Goal: Transaction & Acquisition: Download file/media

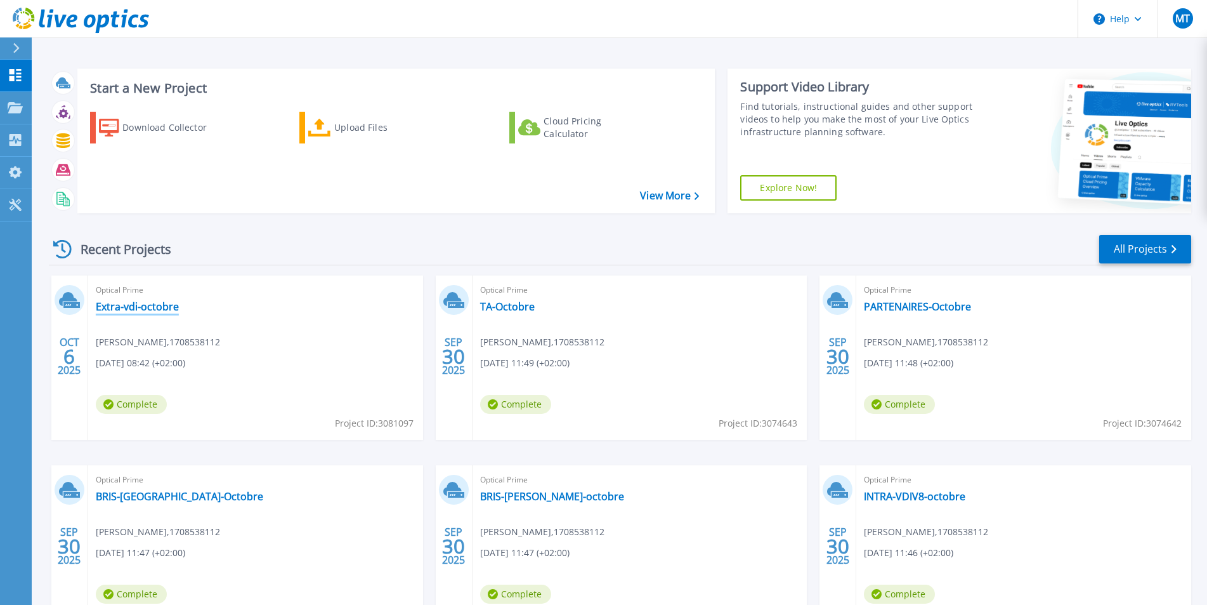
click at [161, 312] on link "Extra-vdi-octobre" at bounding box center [137, 306] width 83 height 13
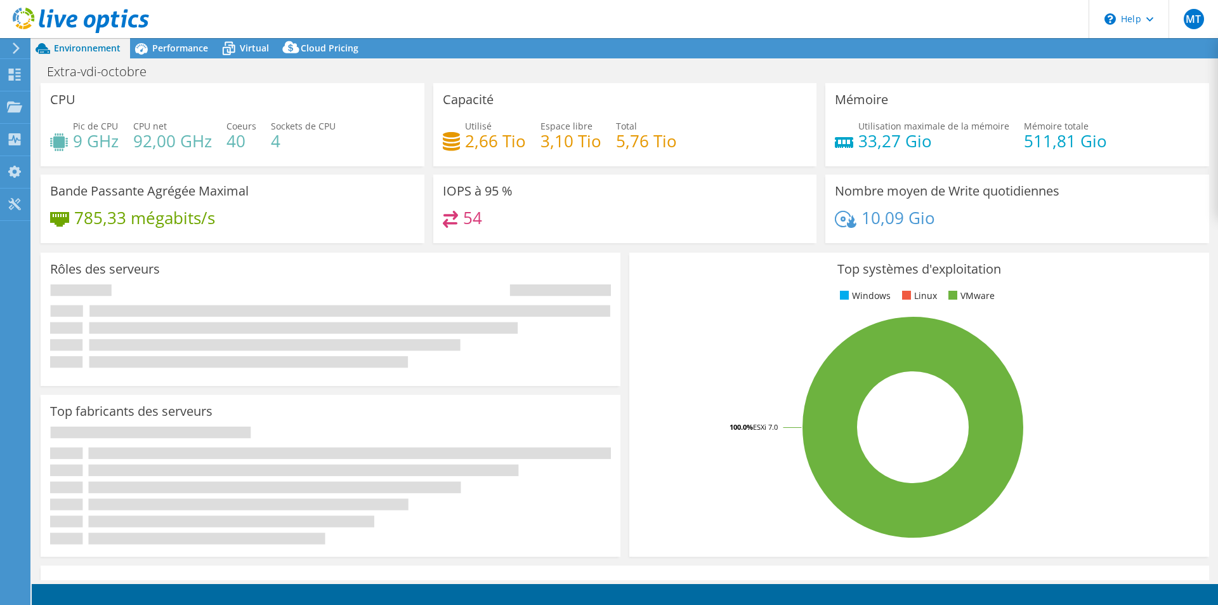
select select "USD"
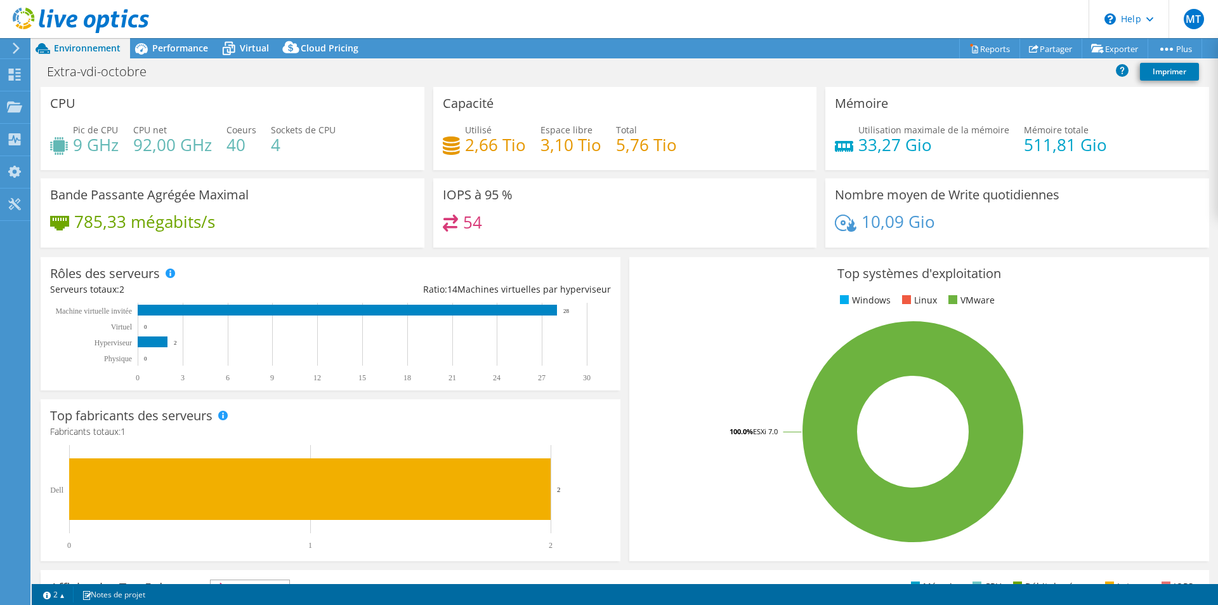
click at [313, 209] on div "Bande Passante Agrégée Maximal 785,33 mégabits/s" at bounding box center [233, 212] width 384 height 69
click at [171, 39] on div "Performance" at bounding box center [174, 48] width 88 height 20
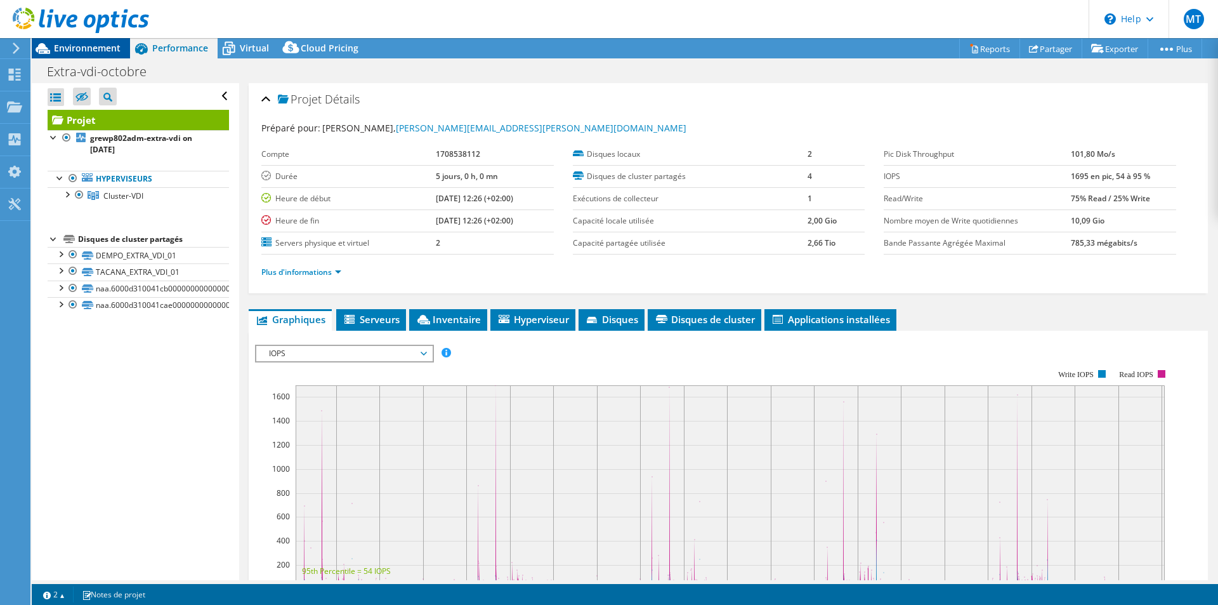
click at [91, 51] on span "Environnement" at bounding box center [87, 48] width 67 height 12
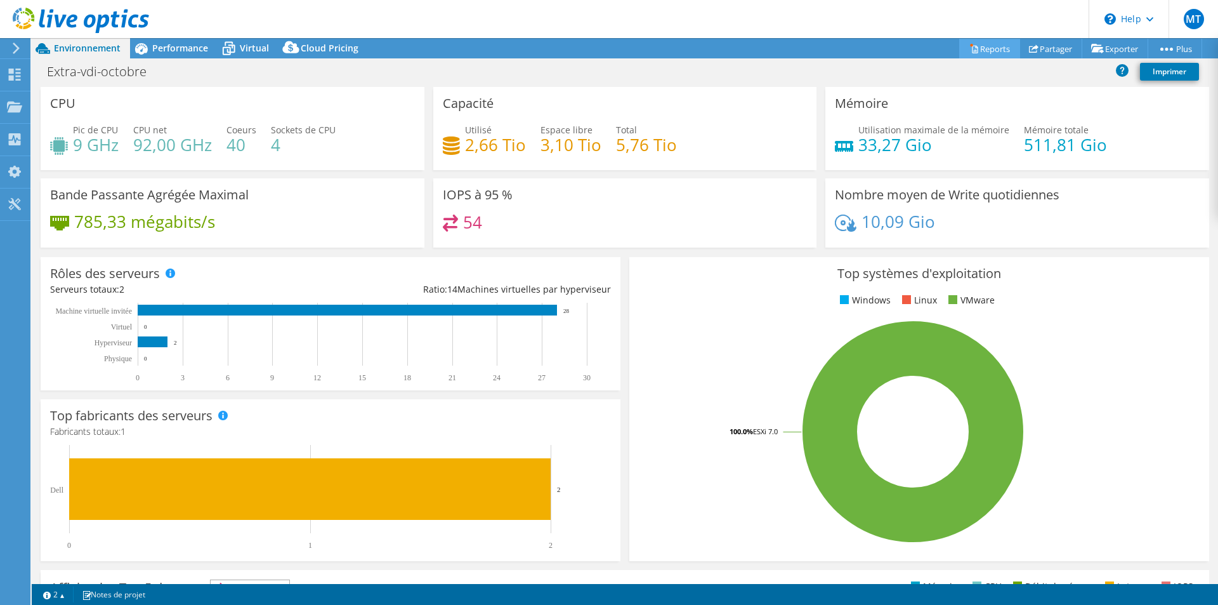
click at [976, 48] on link "Reports" at bounding box center [989, 49] width 61 height 20
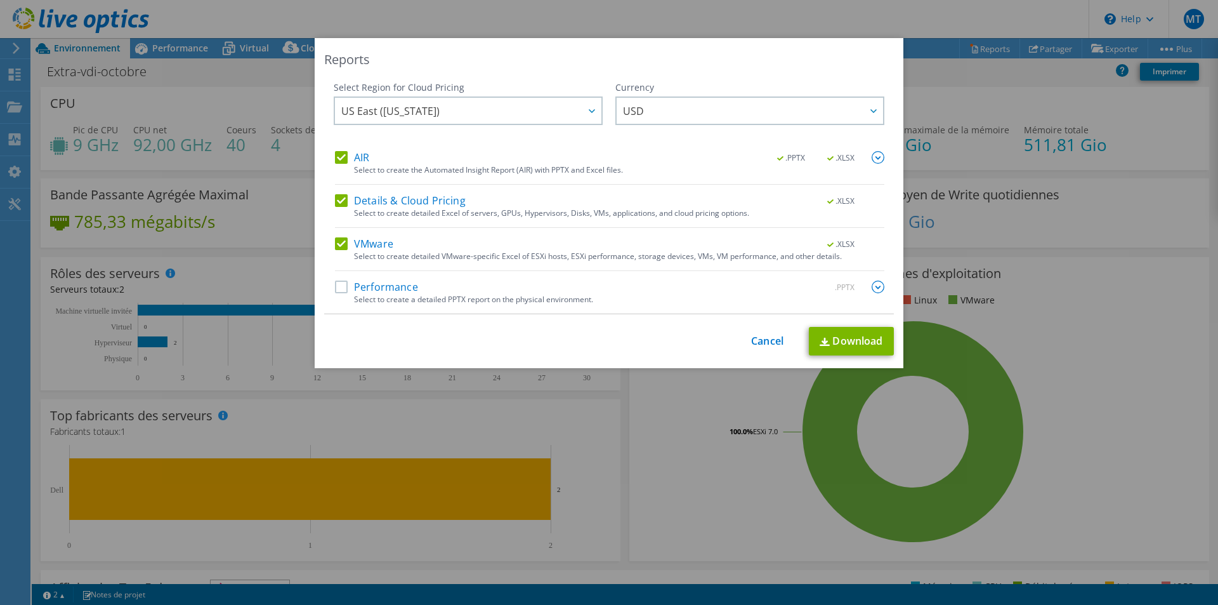
click at [335, 155] on label "AIR" at bounding box center [352, 157] width 34 height 13
click at [0, 0] on input "AIR" at bounding box center [0, 0] width 0 height 0
click at [338, 194] on label "Details & Cloud Pricing" at bounding box center [400, 200] width 131 height 13
click at [0, 0] on input "Details & Cloud Pricing" at bounding box center [0, 0] width 0 height 0
click at [337, 284] on label "Performance" at bounding box center [376, 286] width 83 height 13
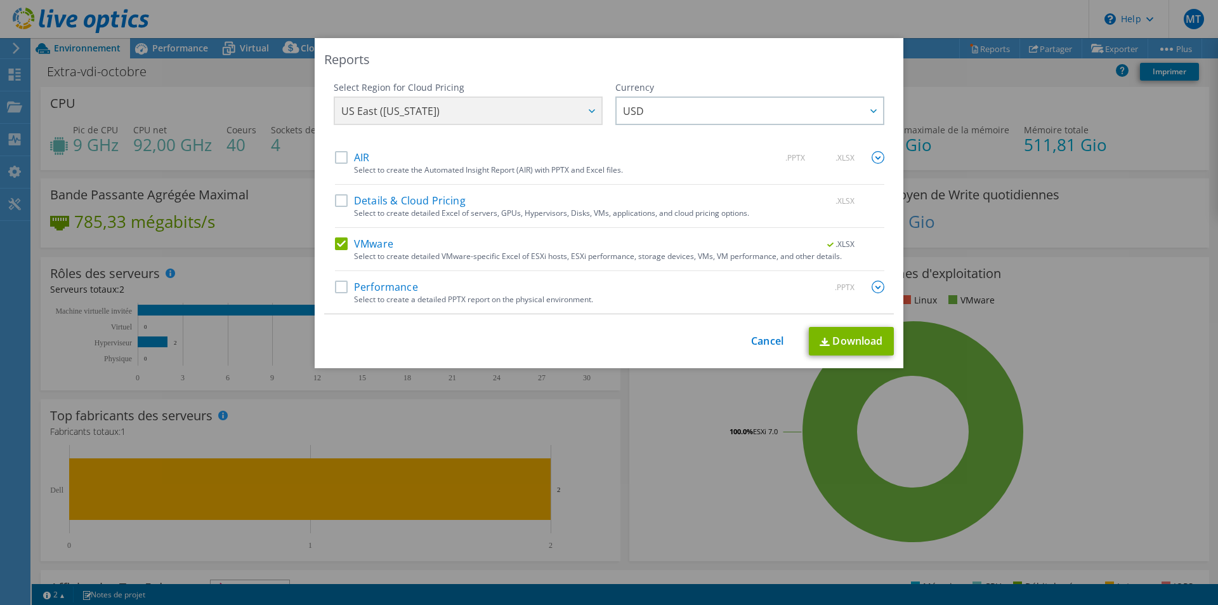
click at [0, 0] on input "Performance" at bounding box center [0, 0] width 0 height 0
click at [855, 345] on link "Download" at bounding box center [851, 341] width 85 height 29
click at [1077, 112] on div "Reports Select Region for Cloud Pricing Asia Pacific (Hong Kong) Asia Pacific (…" at bounding box center [609, 302] width 1218 height 529
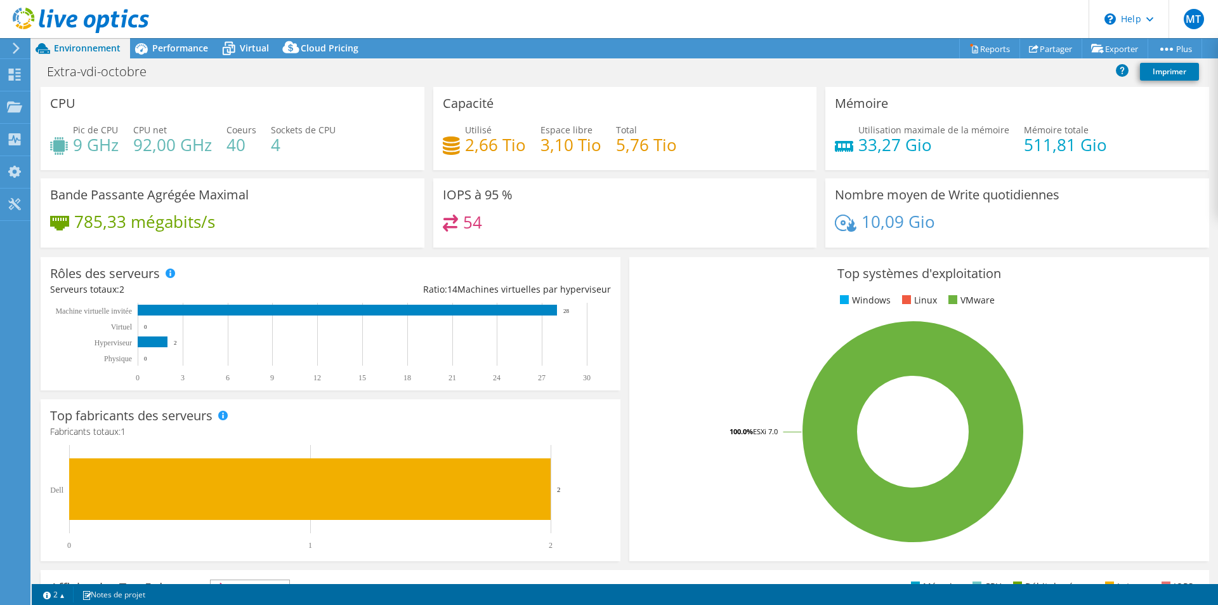
click at [744, 463] on rect at bounding box center [913, 431] width 549 height 222
click at [159, 45] on span "Performance" at bounding box center [180, 48] width 56 height 12
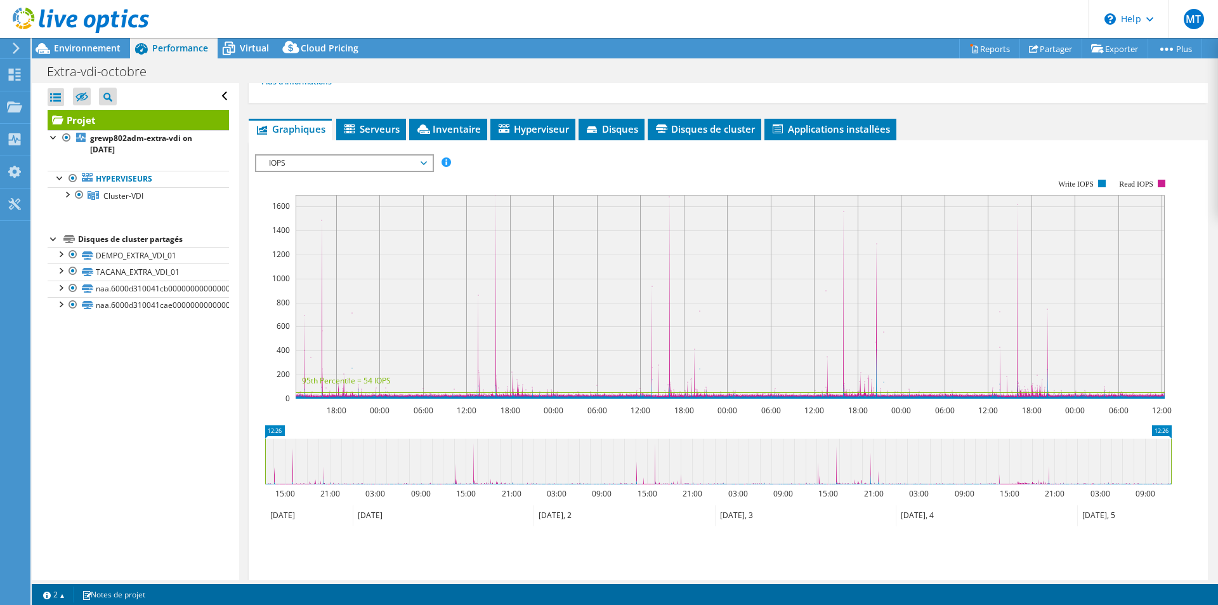
scroll to position [127, 0]
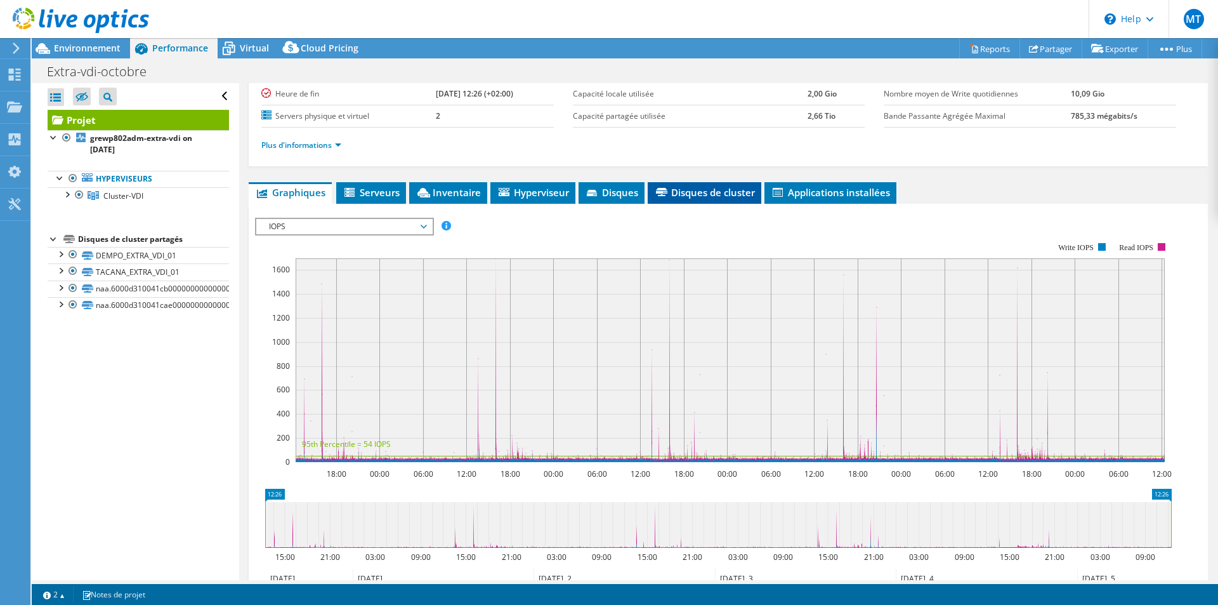
click at [670, 189] on span "Disques de cluster" at bounding box center [704, 192] width 101 height 13
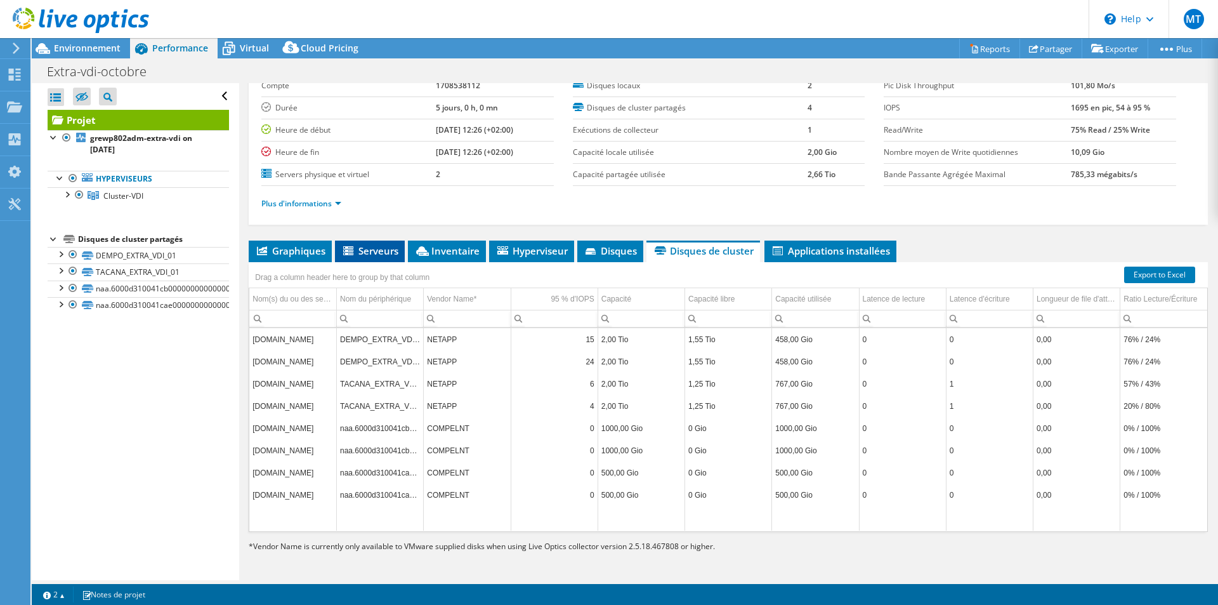
click at [359, 249] on span "Serveurs" at bounding box center [369, 250] width 57 height 13
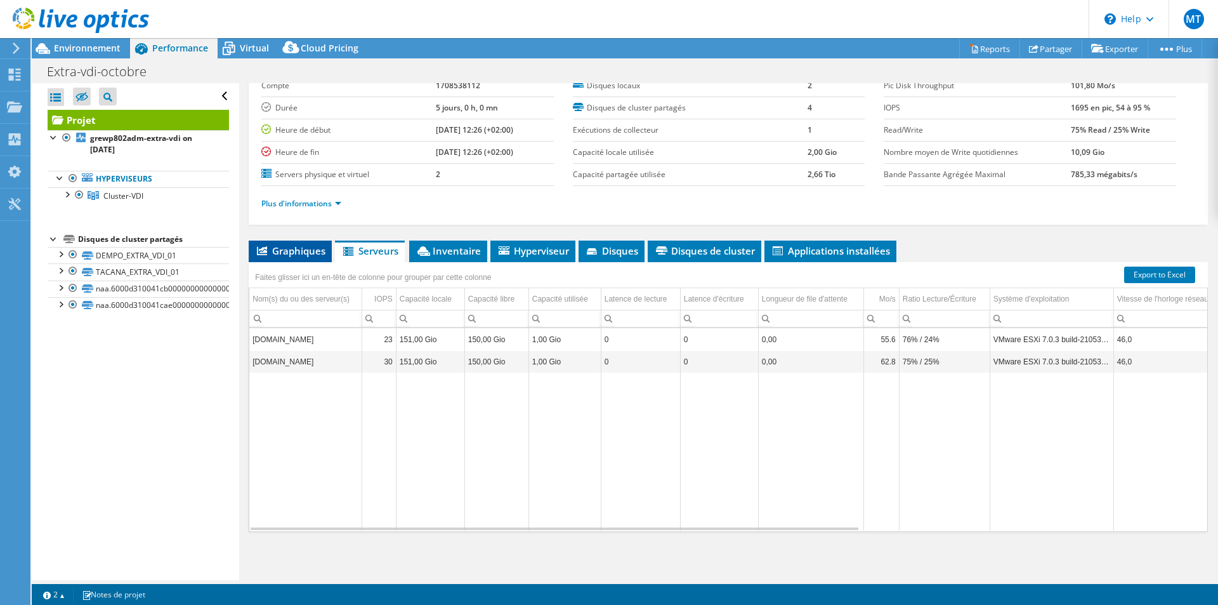
click at [290, 248] on span "Graphiques" at bounding box center [290, 250] width 70 height 13
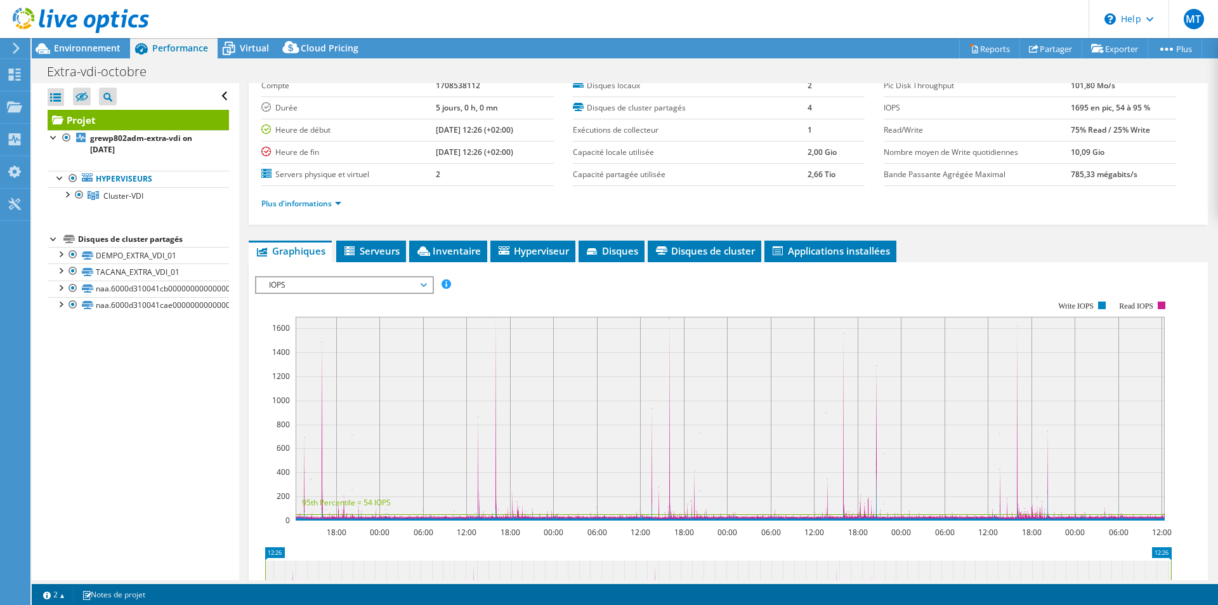
scroll to position [127, 0]
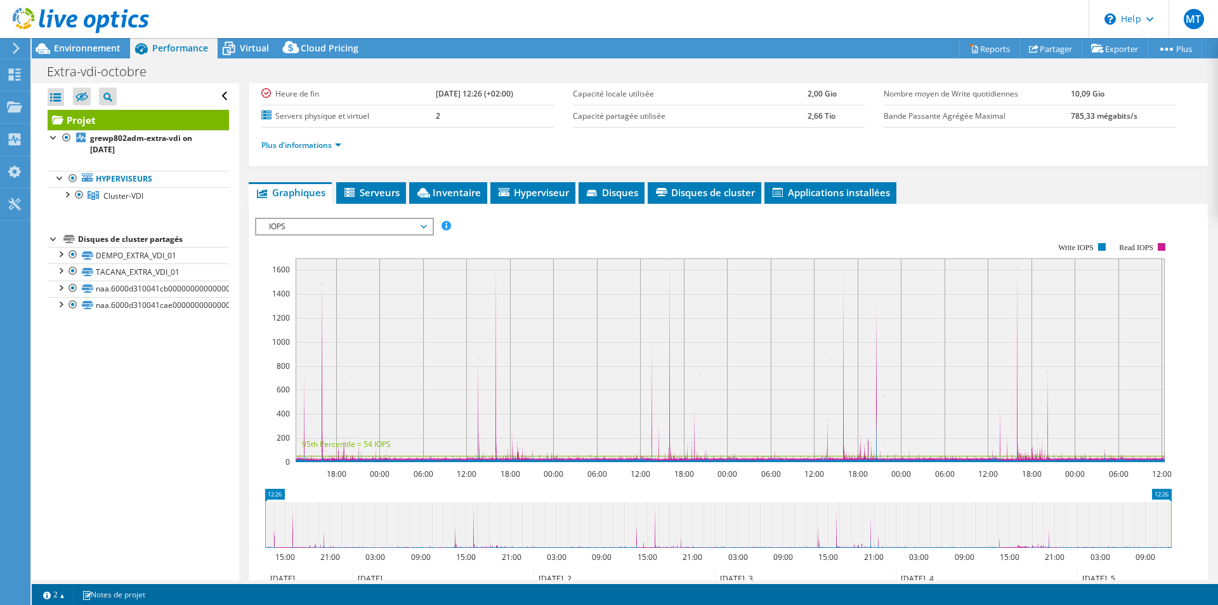
click at [427, 226] on icon at bounding box center [424, 227] width 6 height 4
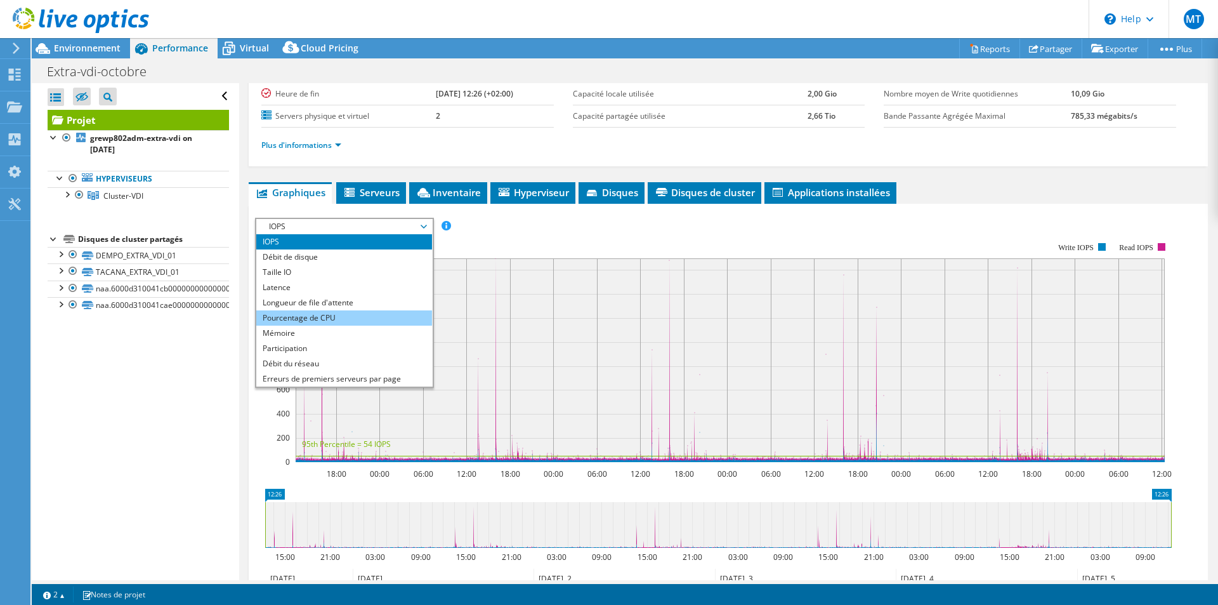
click at [383, 315] on li "Pourcentage de CPU" at bounding box center [344, 317] width 176 height 15
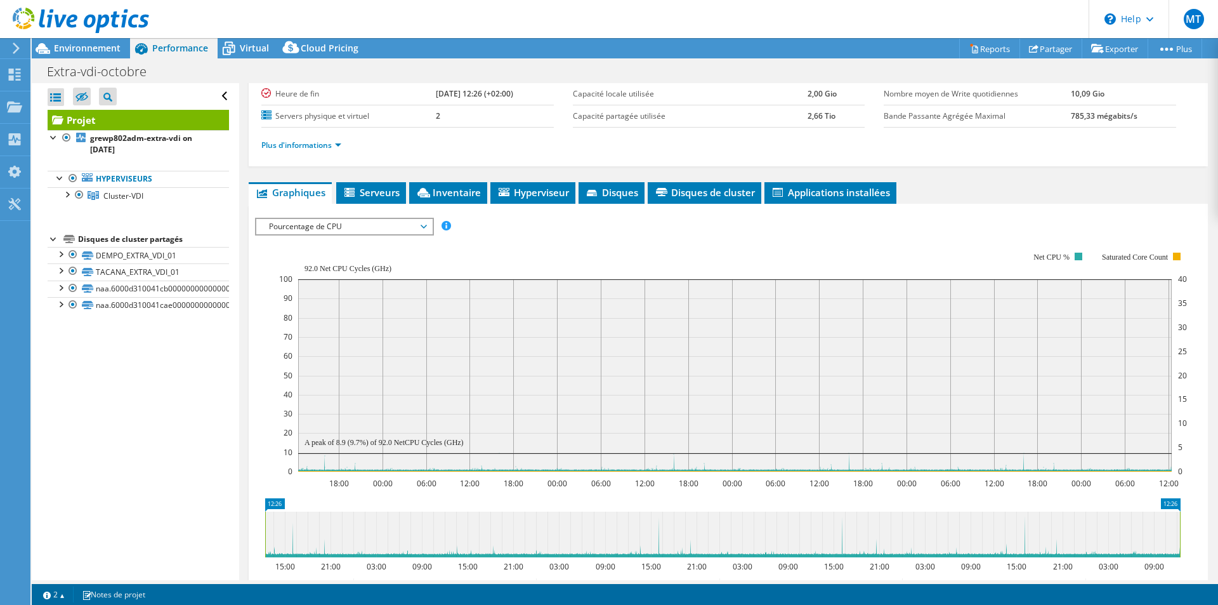
click at [405, 228] on span "Pourcentage de CPU" at bounding box center [344, 226] width 163 height 15
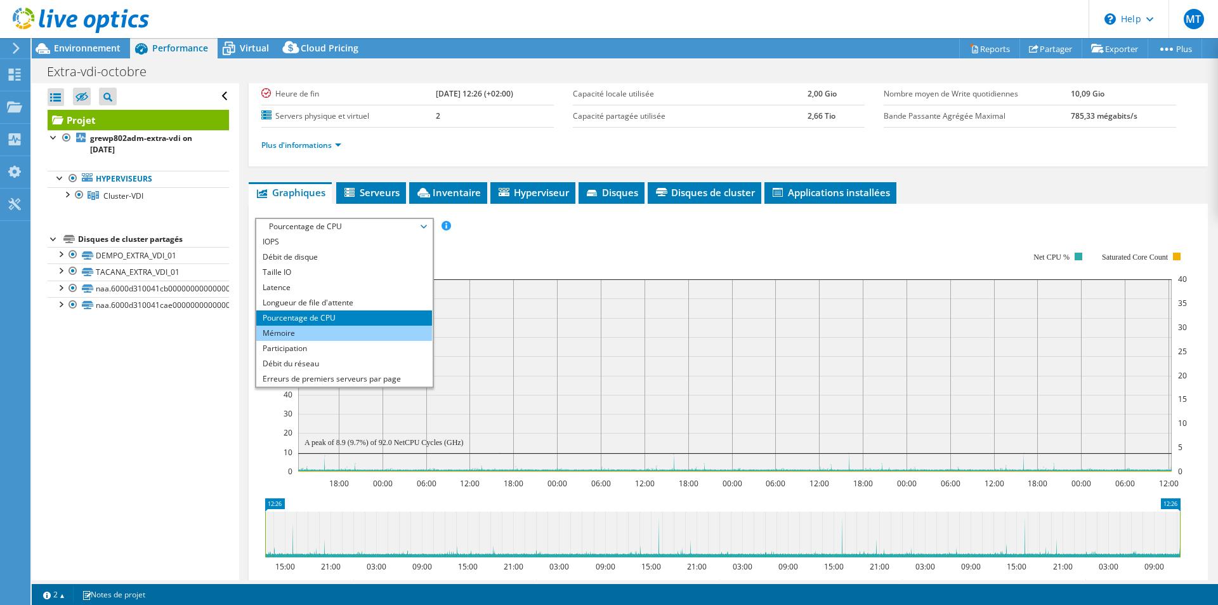
click at [327, 336] on li "Mémoire" at bounding box center [344, 333] width 176 height 15
